Goal: Navigation & Orientation: Find specific page/section

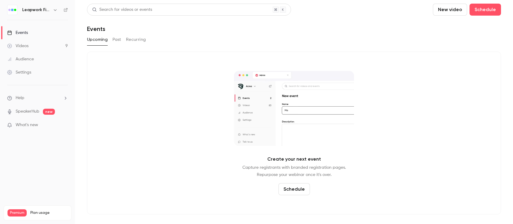
click at [24, 48] on div "Videos" at bounding box center [17, 46] width 21 height 6
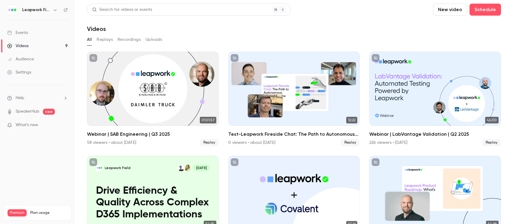
click at [23, 32] on div "Events" at bounding box center [17, 33] width 21 height 6
